Goal: Task Accomplishment & Management: Manage account settings

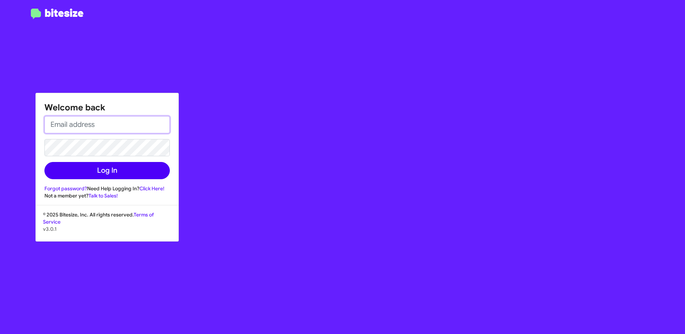
type input "[EMAIL_ADDRESS][PERSON_NAME][DOMAIN_NAME]"
click at [143, 170] on button "Log In" at bounding box center [106, 170] width 125 height 17
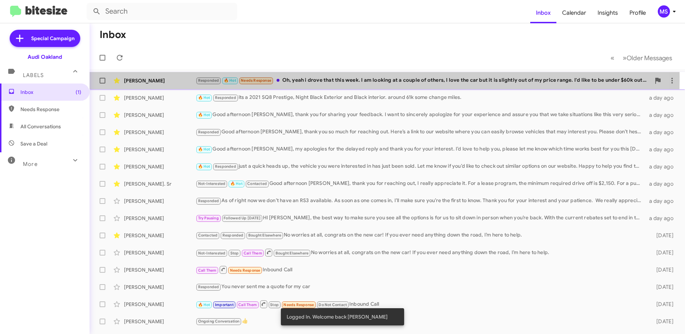
click at [174, 77] on div "[PERSON_NAME]" at bounding box center [160, 80] width 72 height 7
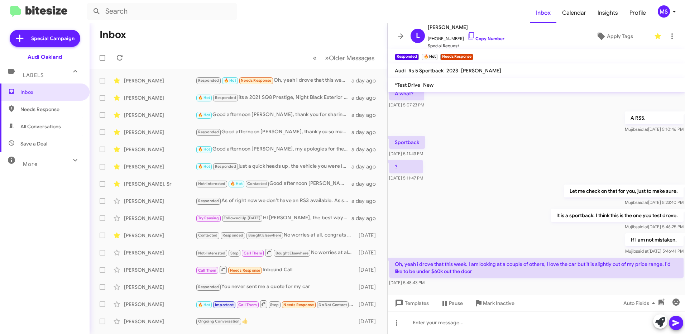
scroll to position [172, 0]
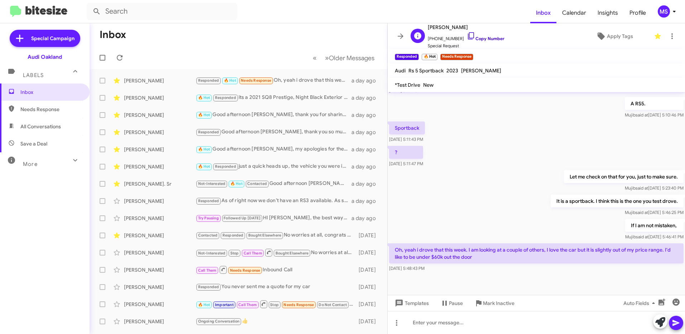
click at [484, 38] on link "Copy Number" at bounding box center [486, 38] width 38 height 5
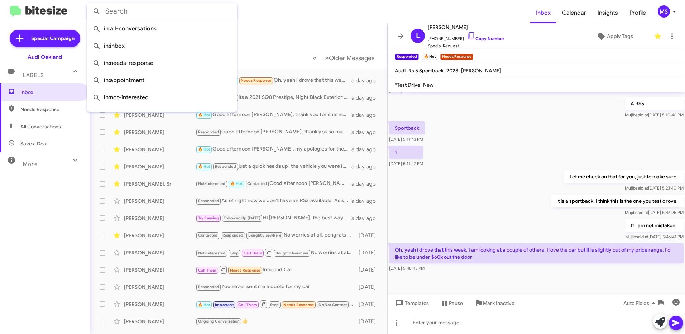
click at [187, 12] on input "text" at bounding box center [162, 11] width 150 height 17
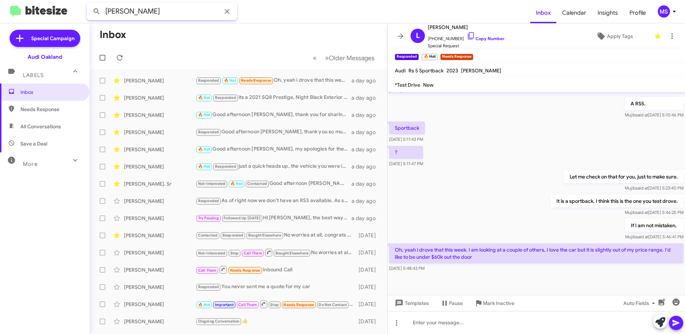
type input "[PERSON_NAME]"
click at [90, 4] on button at bounding box center [97, 11] width 14 height 14
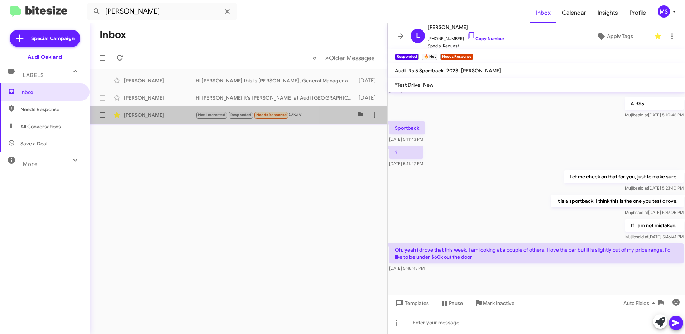
click at [171, 114] on div "[PERSON_NAME]" at bounding box center [160, 114] width 72 height 7
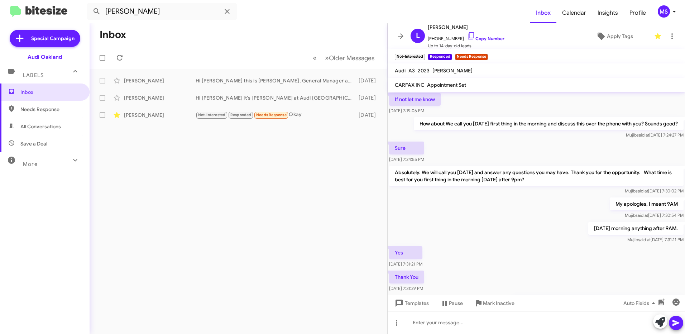
scroll to position [441, 0]
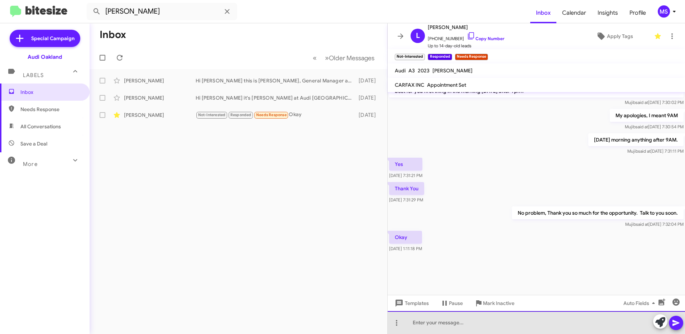
click at [502, 321] on div at bounding box center [535, 322] width 297 height 23
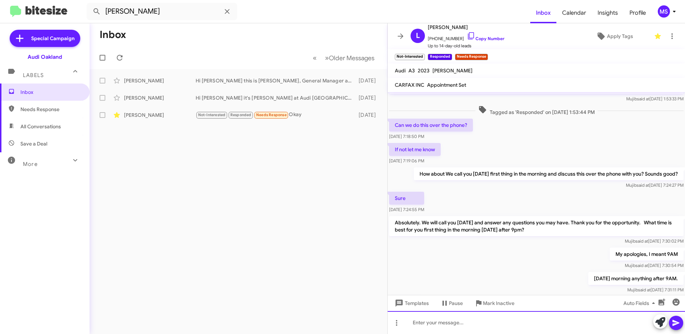
scroll to position [481, 0]
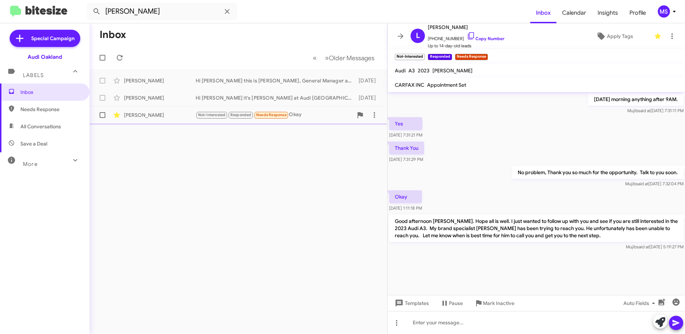
click at [148, 114] on div "[PERSON_NAME]" at bounding box center [160, 114] width 72 height 7
click at [612, 37] on span "Apply Tags" at bounding box center [620, 36] width 26 height 13
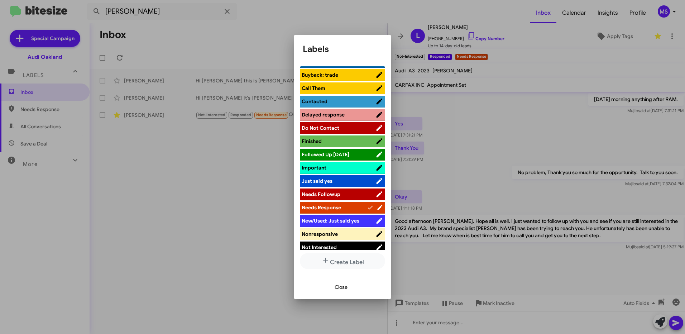
scroll to position [108, 0]
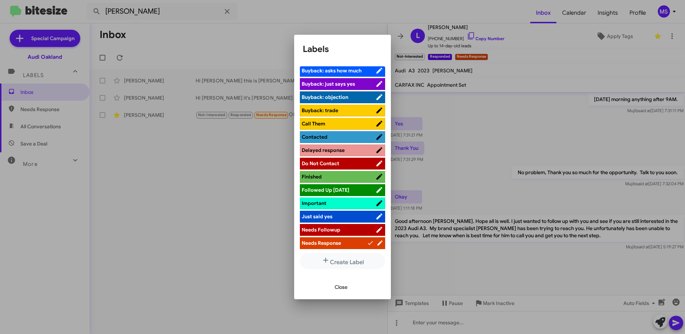
click at [329, 186] on span "Followed Up [DATE]" at bounding box center [338, 189] width 74 height 7
click at [339, 287] on span "Close" at bounding box center [340, 286] width 13 height 13
